Goal: Navigation & Orientation: Find specific page/section

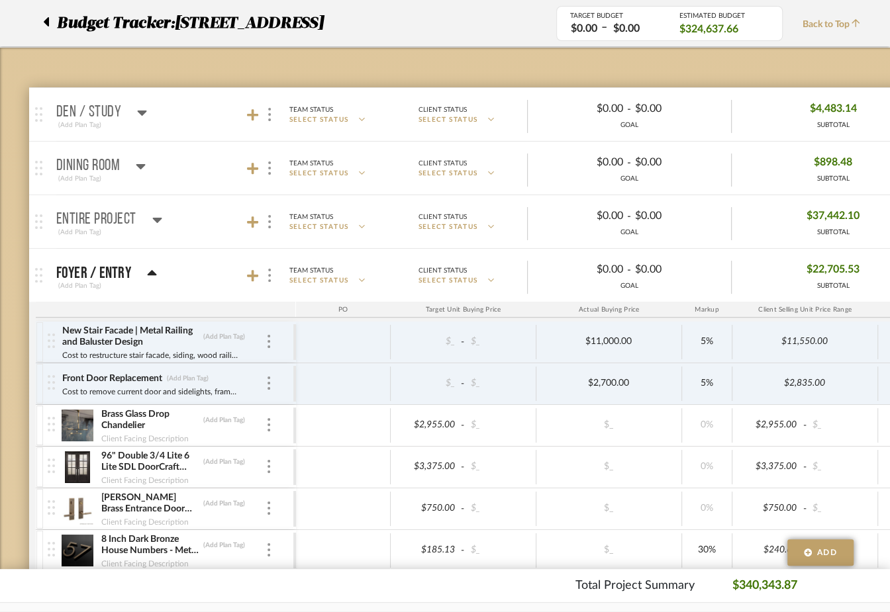
scroll to position [30, 0]
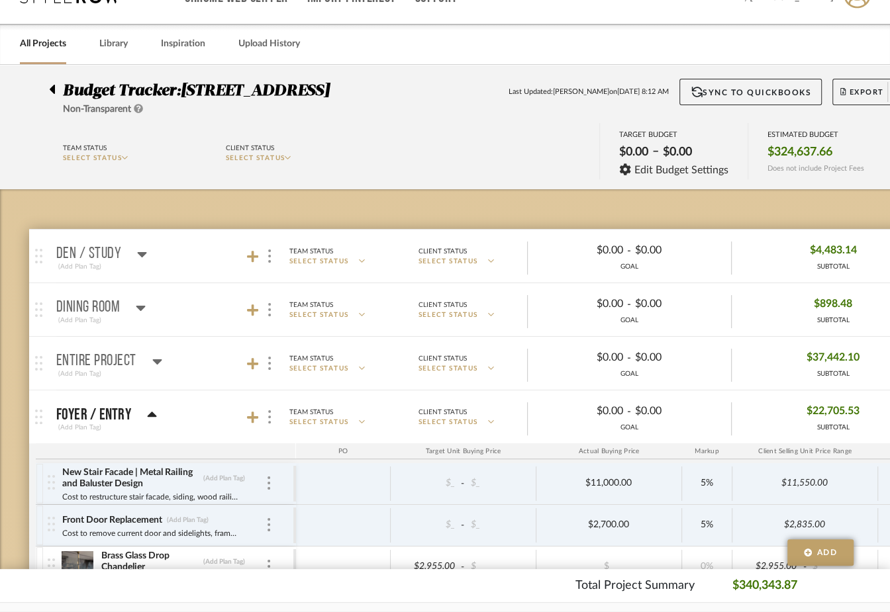
click at [53, 89] on icon at bounding box center [52, 89] width 5 height 9
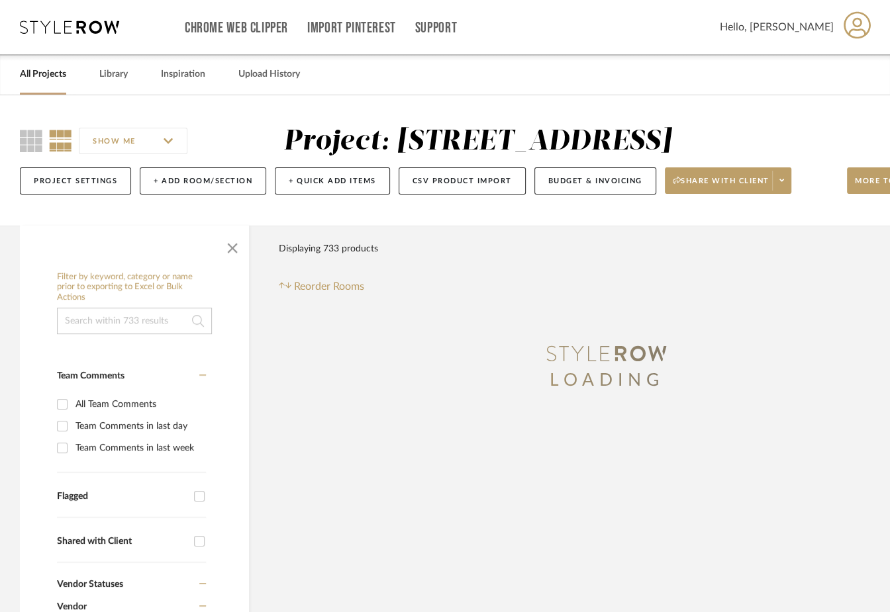
click at [45, 66] on link "All Projects" at bounding box center [43, 75] width 46 height 18
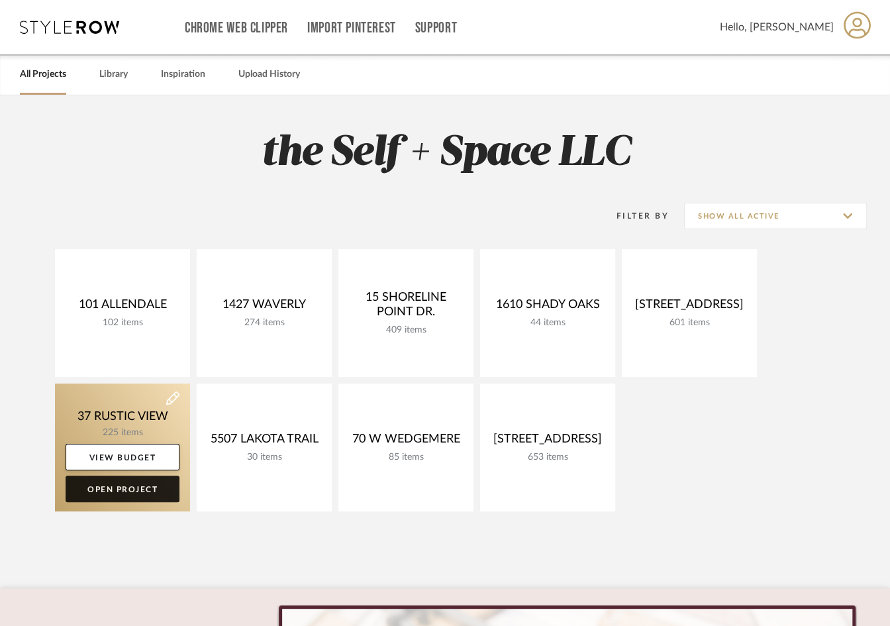
click at [115, 495] on link "Open Project" at bounding box center [123, 488] width 114 height 26
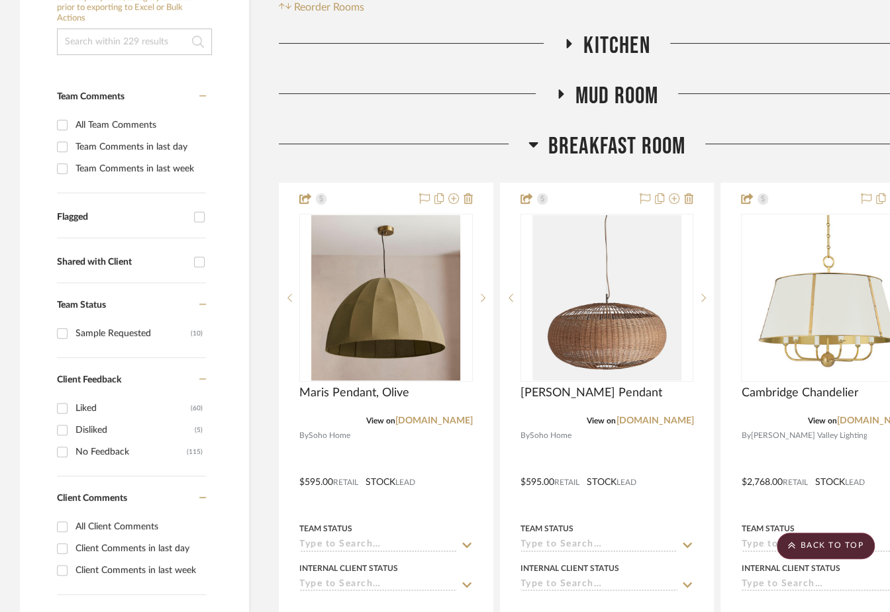
scroll to position [272, 0]
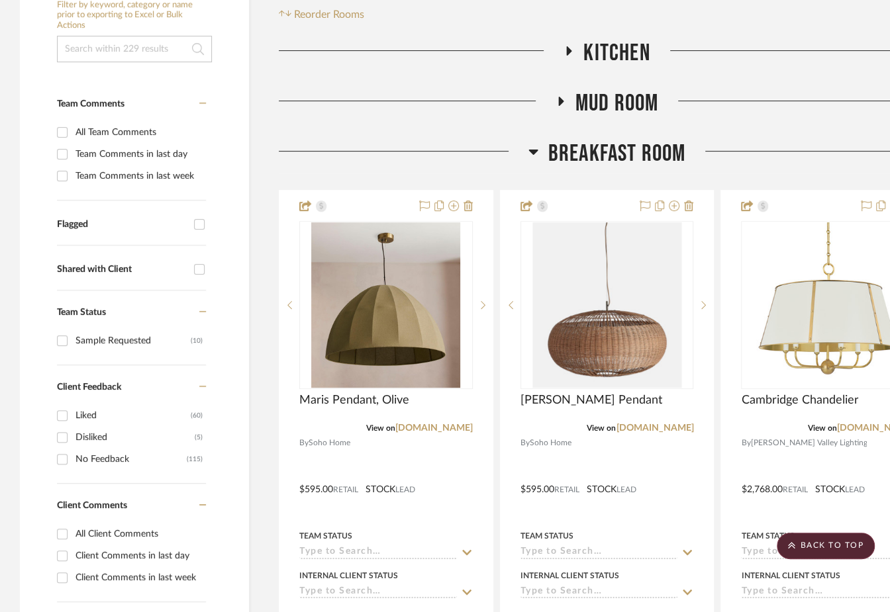
click at [631, 154] on span "Breakfast Room" at bounding box center [617, 154] width 138 height 28
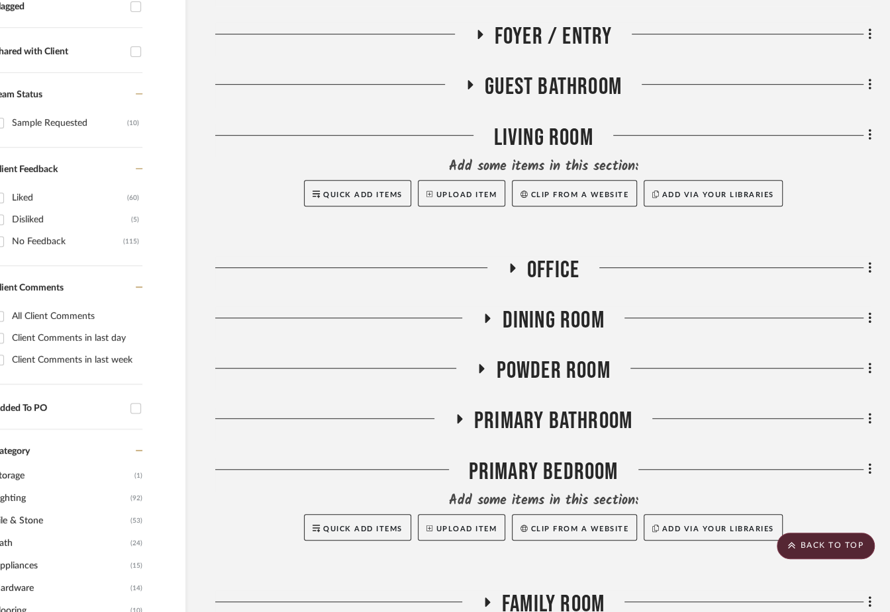
scroll to position [500, 64]
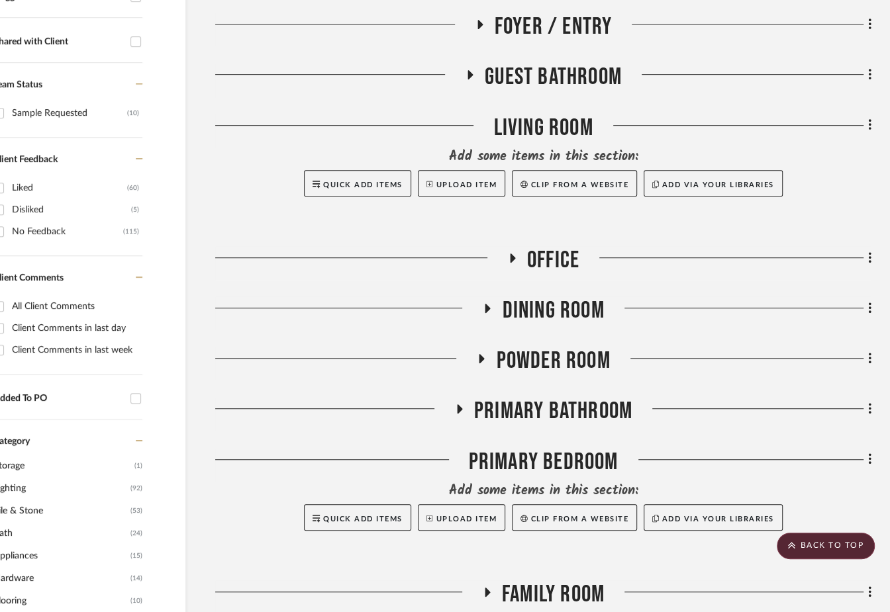
click at [554, 408] on span "Primary Bathroom" at bounding box center [553, 411] width 158 height 28
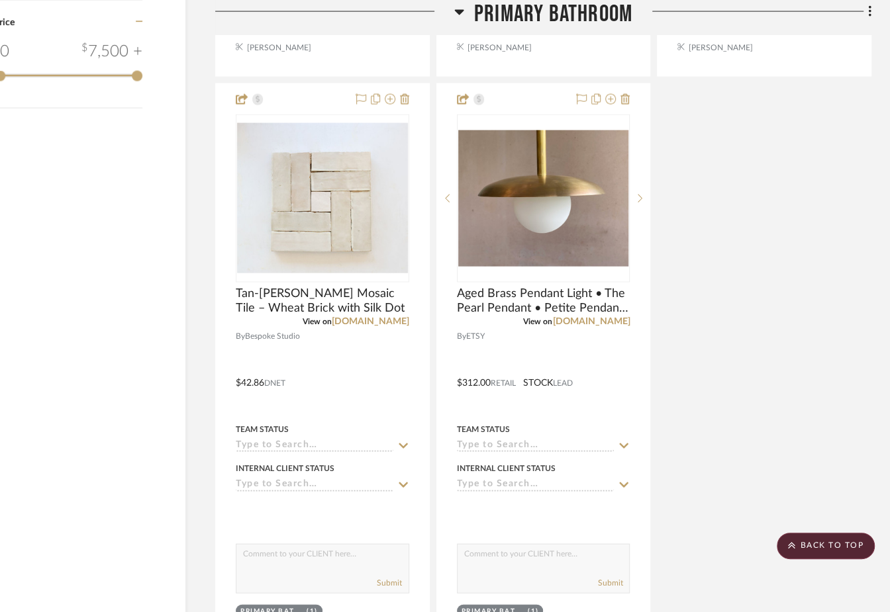
scroll to position [2043, 64]
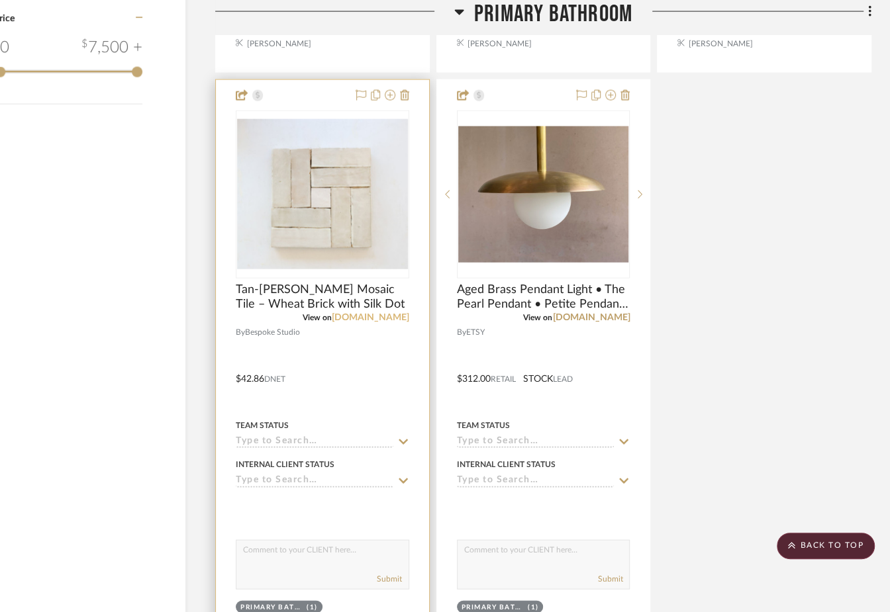
click at [375, 318] on link "[DOMAIN_NAME]" at bounding box center [370, 317] width 77 height 9
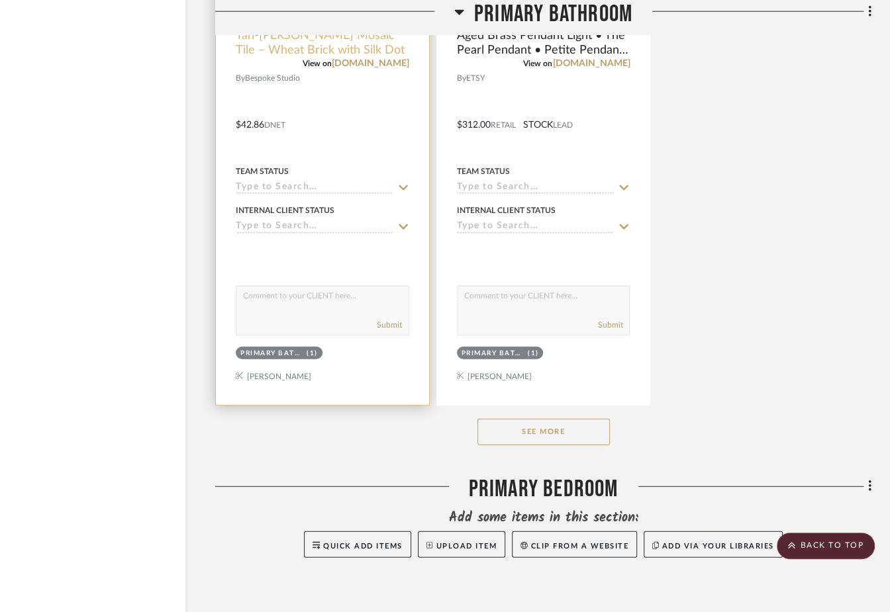
scroll to position [2299, 58]
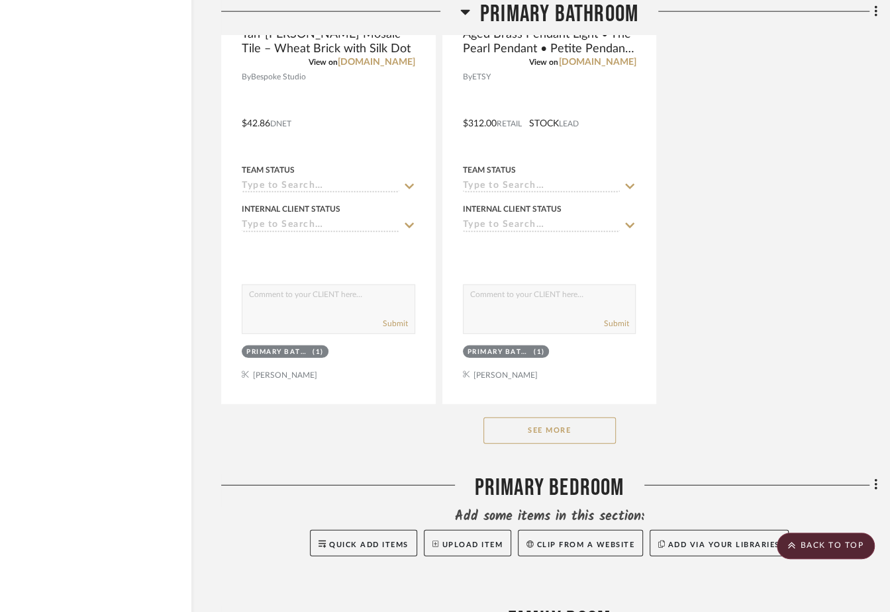
click at [507, 418] on button "See More" at bounding box center [549, 431] width 132 height 26
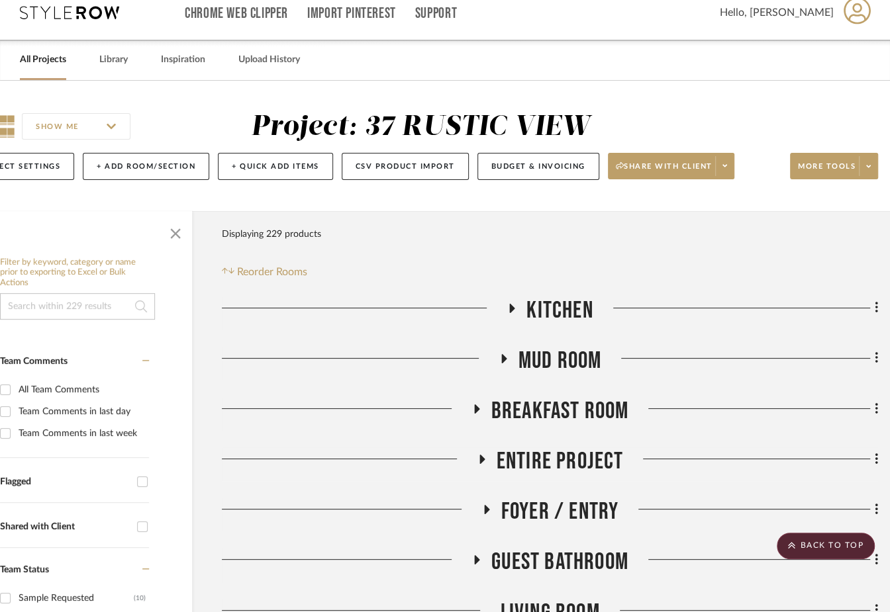
scroll to position [0, 57]
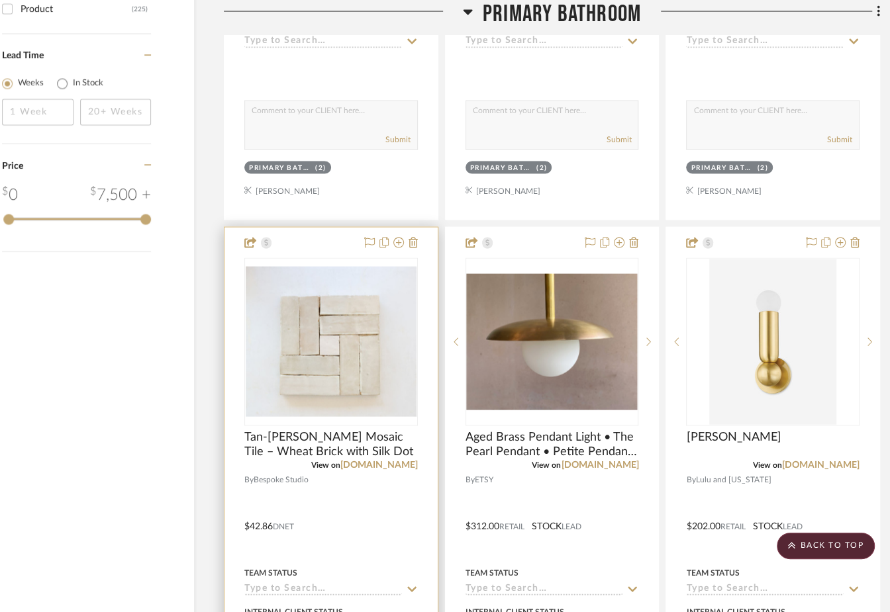
click at [367, 560] on div at bounding box center [330, 517] width 213 height 579
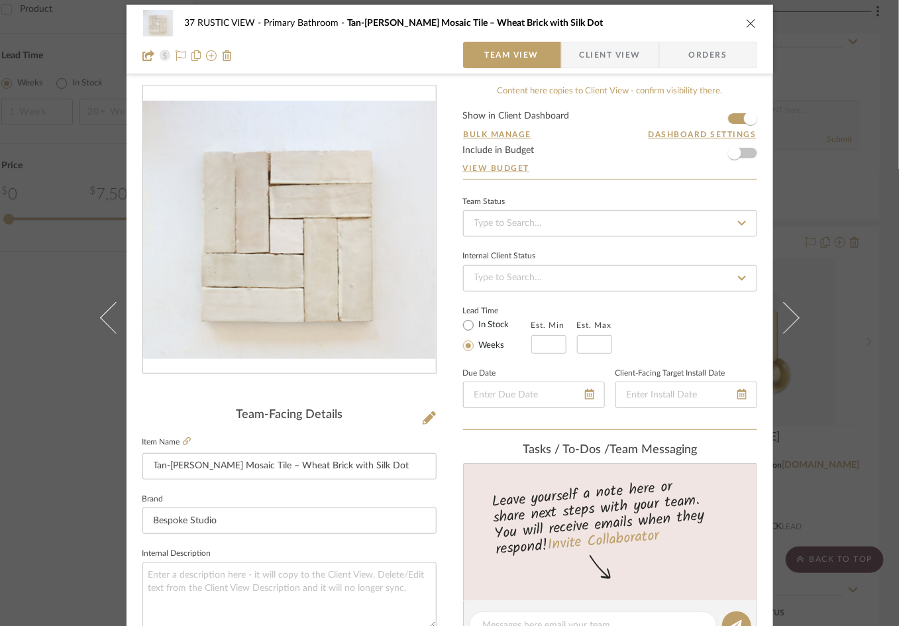
scroll to position [0, 0]
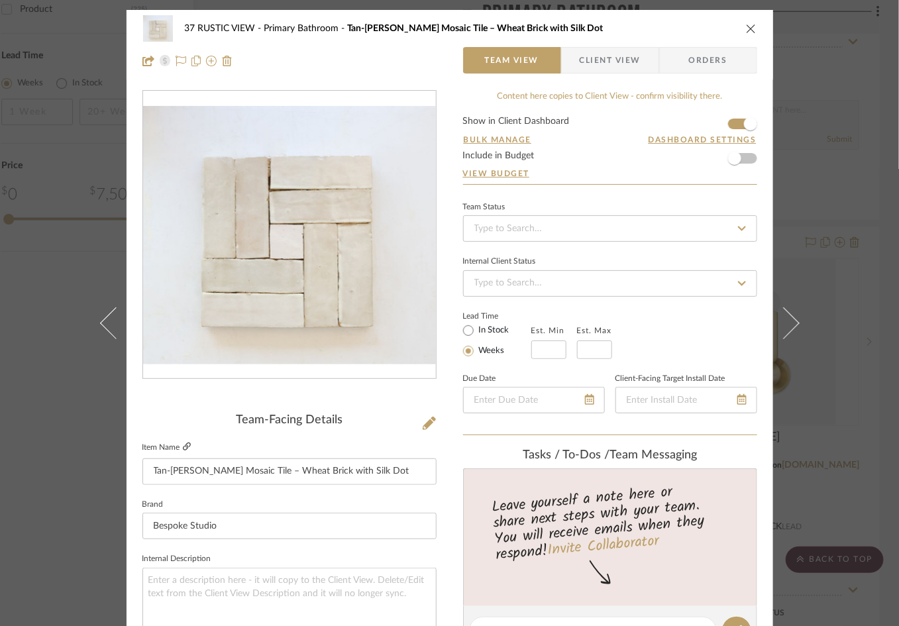
click at [183, 446] on icon at bounding box center [187, 446] width 8 height 8
